Goal: Task Accomplishment & Management: Manage account settings

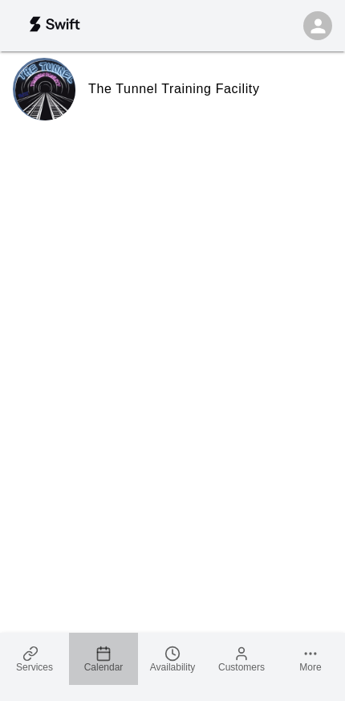
click at [100, 656] on icon at bounding box center [104, 654] width 16 height 16
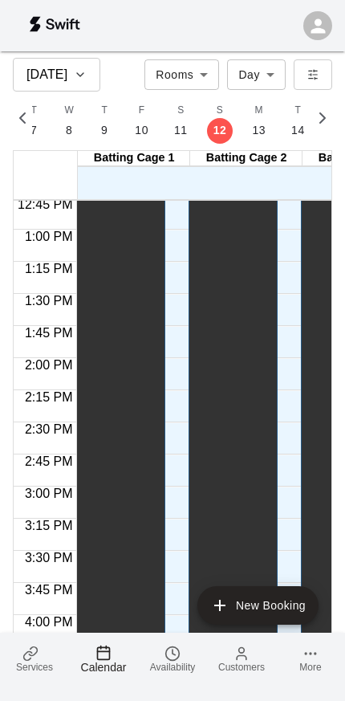
scroll to position [1655, 0]
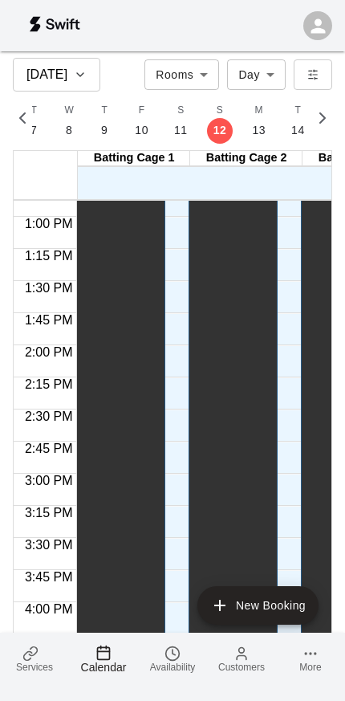
click at [174, 672] on span "Availability" at bounding box center [172, 667] width 45 height 11
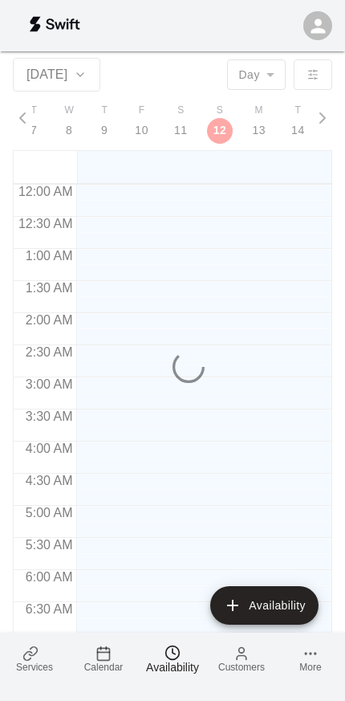
scroll to position [497, 0]
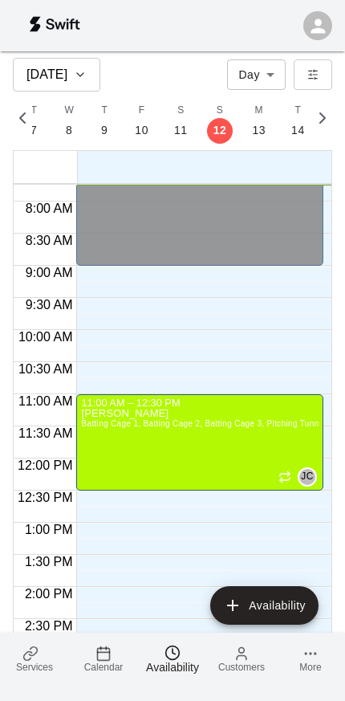
click at [114, 655] on link "Calendar" at bounding box center [103, 659] width 69 height 52
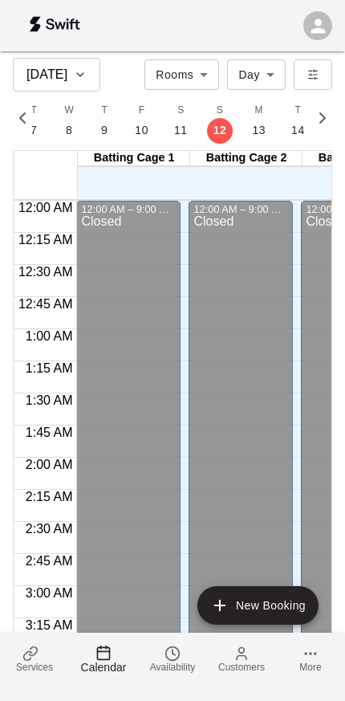
scroll to position [995, 0]
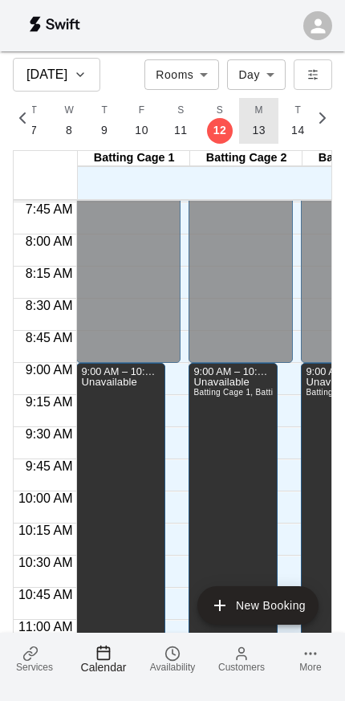
click at [244, 125] on button "M 13" at bounding box center [258, 121] width 39 height 46
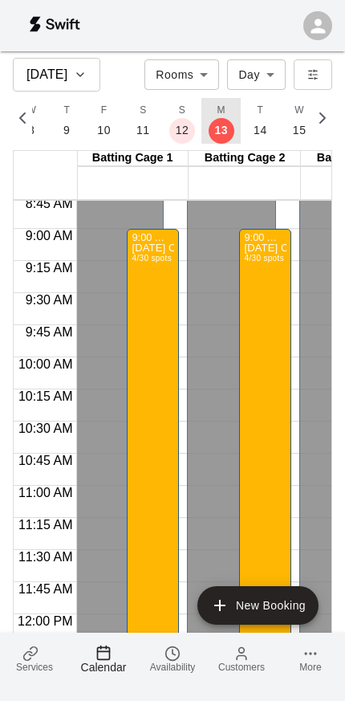
scroll to position [1123, 2]
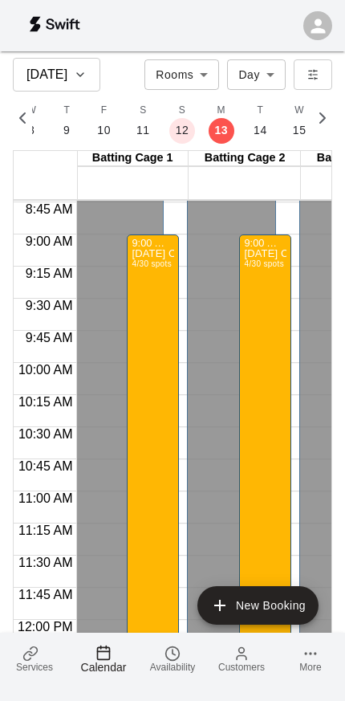
click at [166, 451] on div "[DATE] Clinic 4/30 spots" at bounding box center [153, 599] width 43 height 701
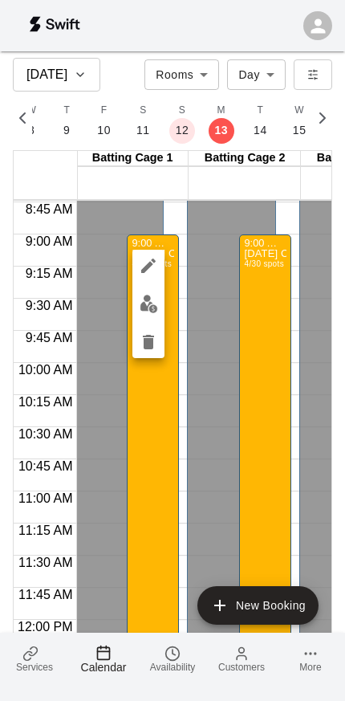
click at [144, 265] on icon "edit" at bounding box center [148, 265] width 19 height 19
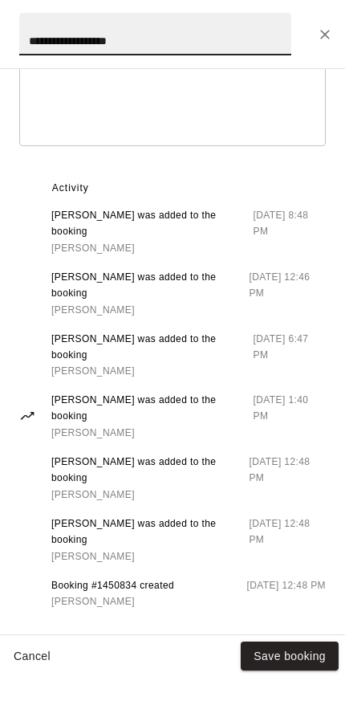
scroll to position [780, 0]
